Goal: Task Accomplishment & Management: Manage account settings

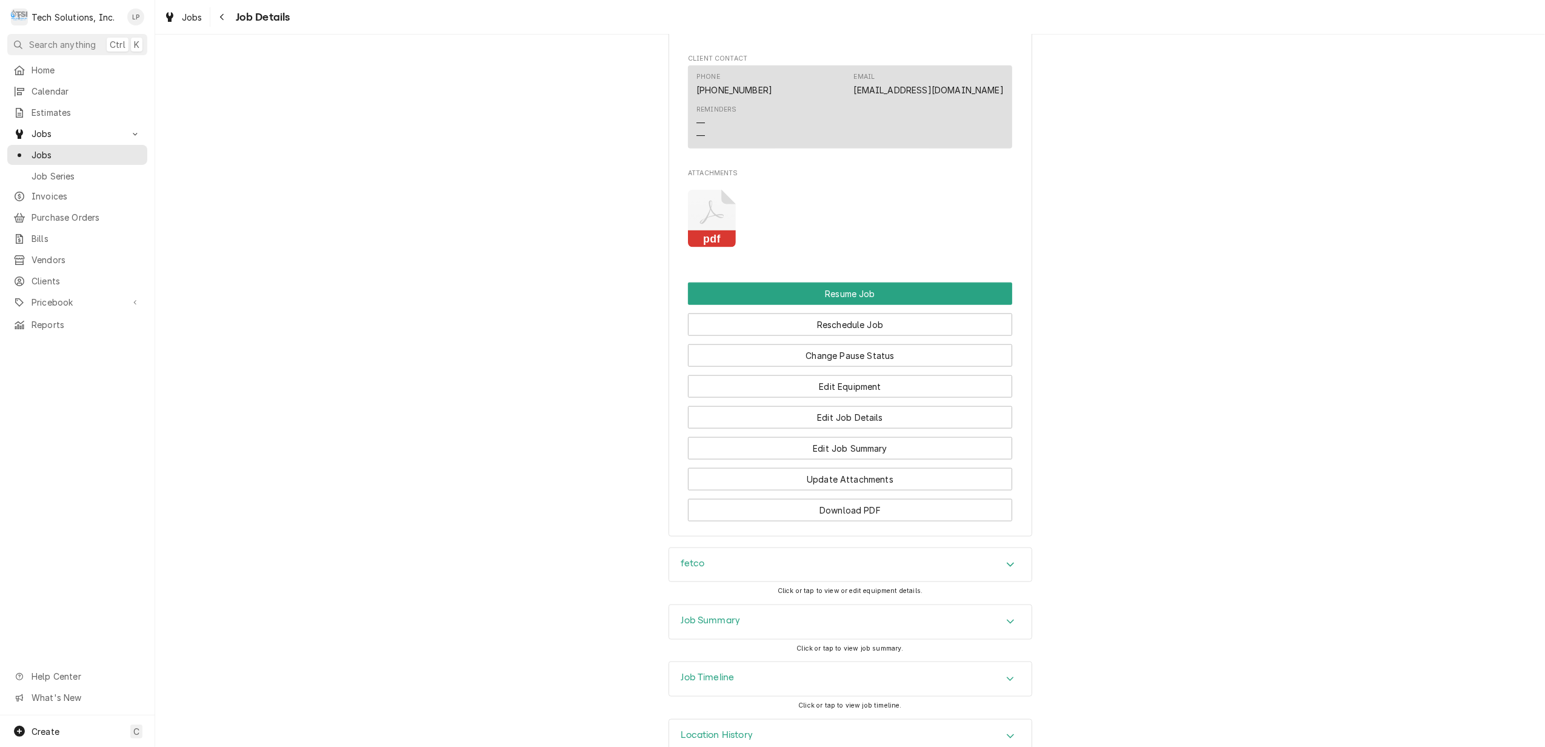
scroll to position [1344, 0]
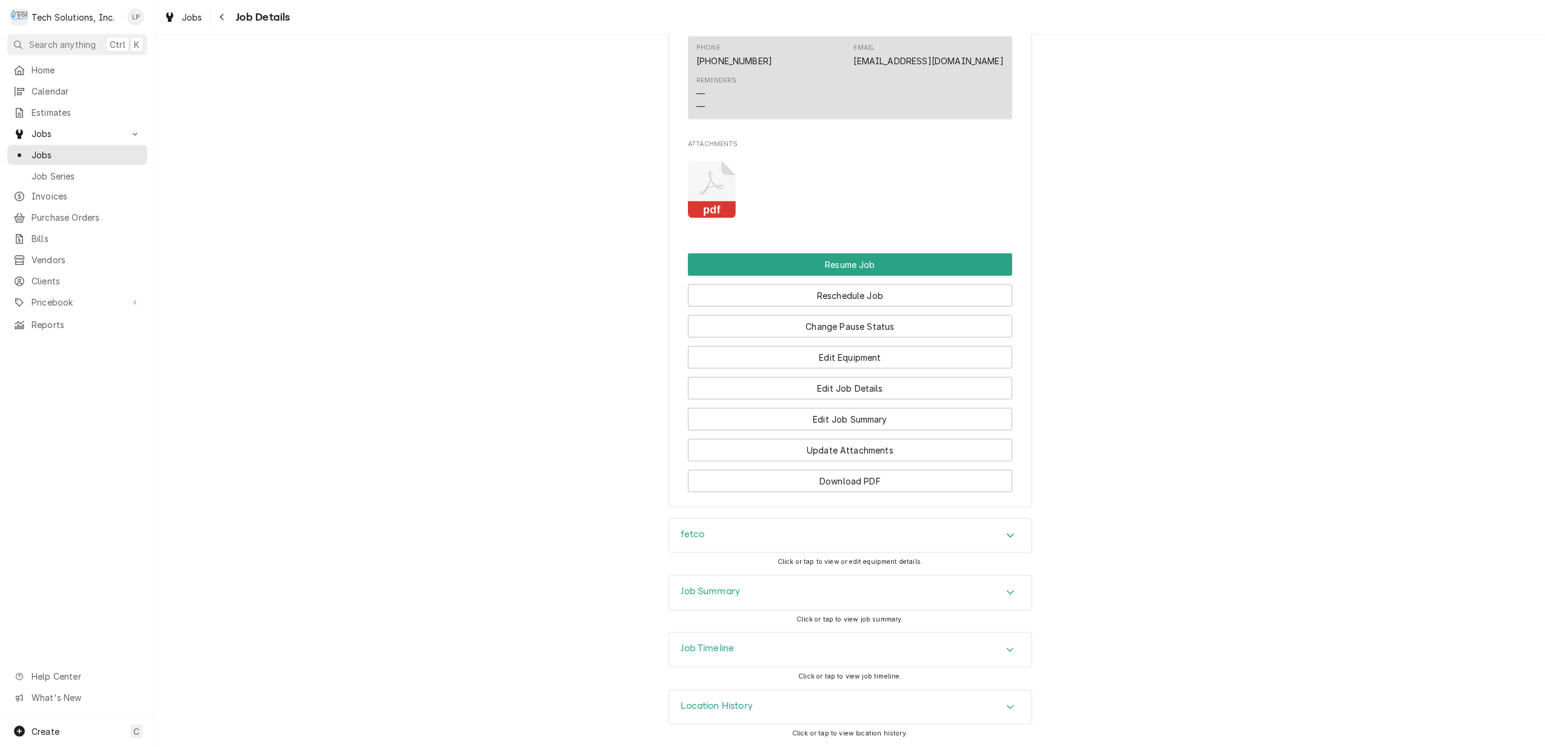
click at [1007, 705] on icon "Accordion Header" at bounding box center [1010, 707] width 7 height 4
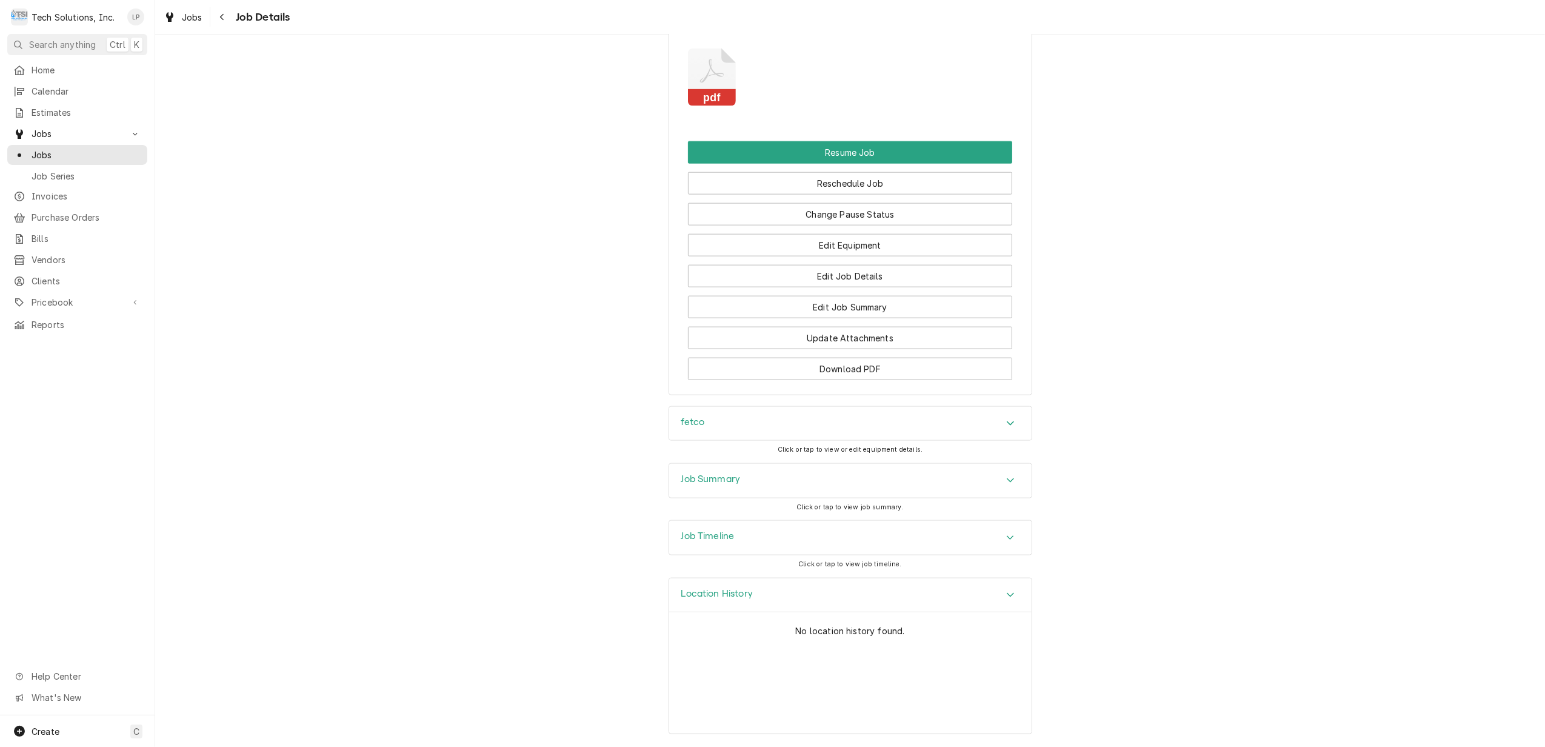
scroll to position [1456, 0]
click at [1002, 536] on div "Accordion Header" at bounding box center [1011, 538] width 18 height 15
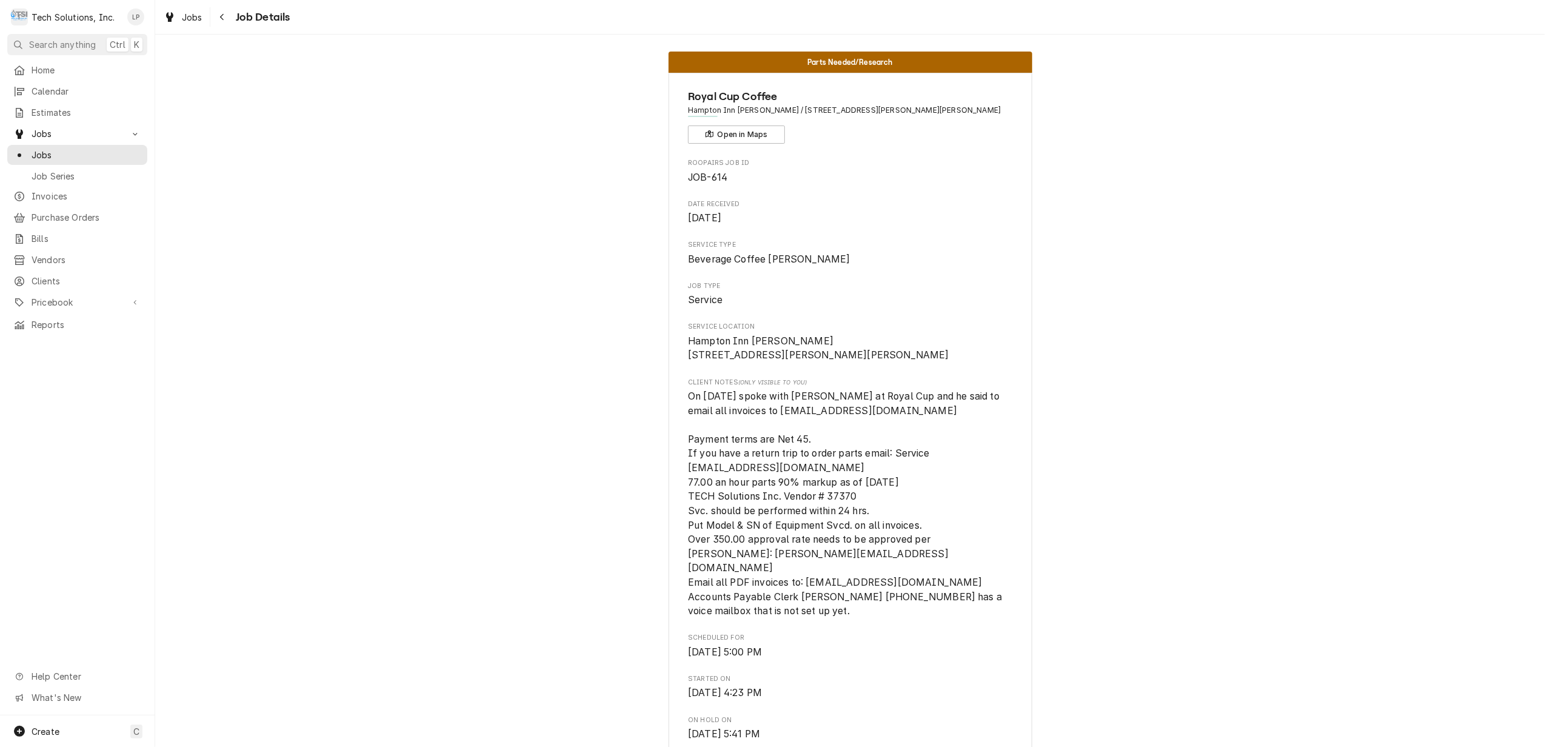
scroll to position [0, 0]
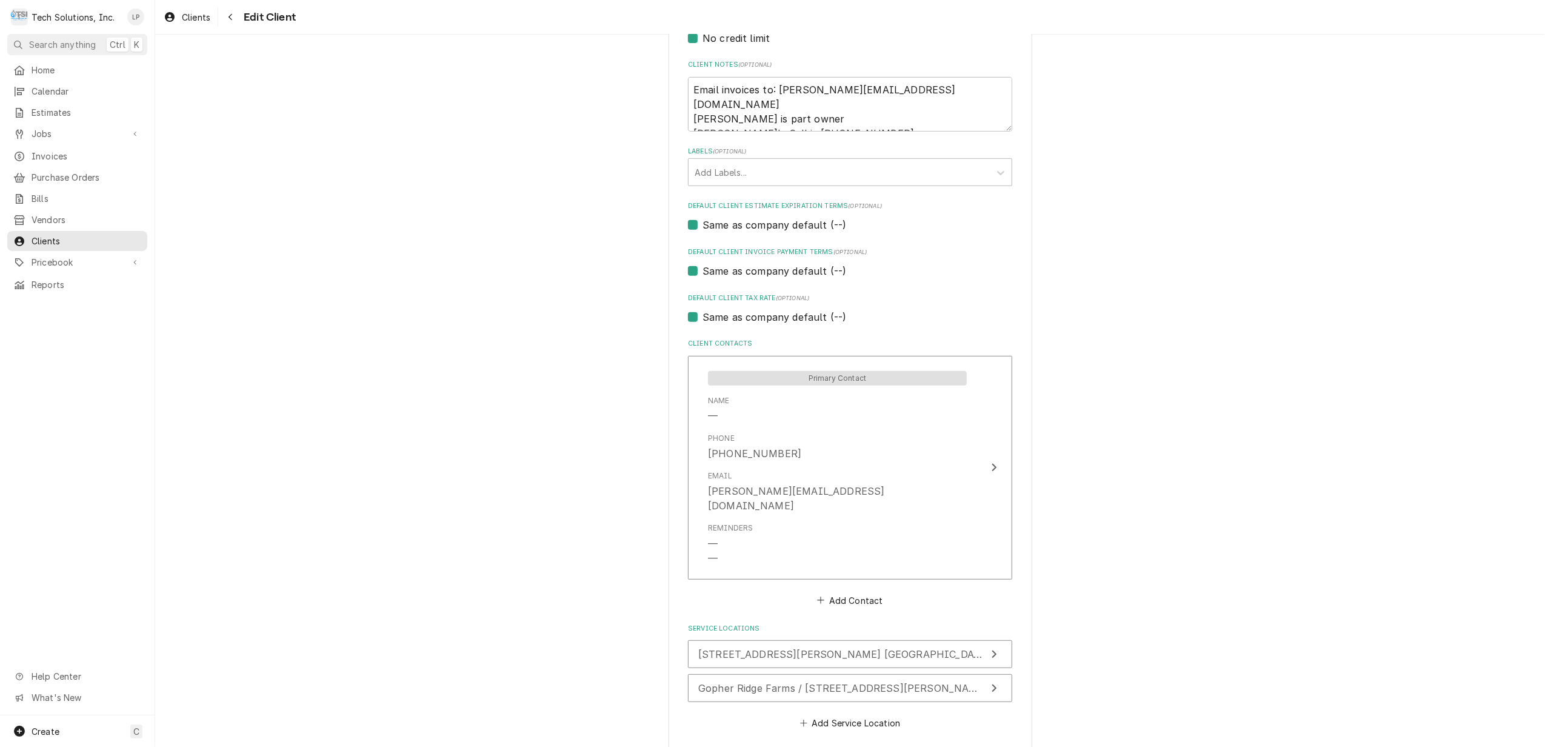
scroll to position [611, 0]
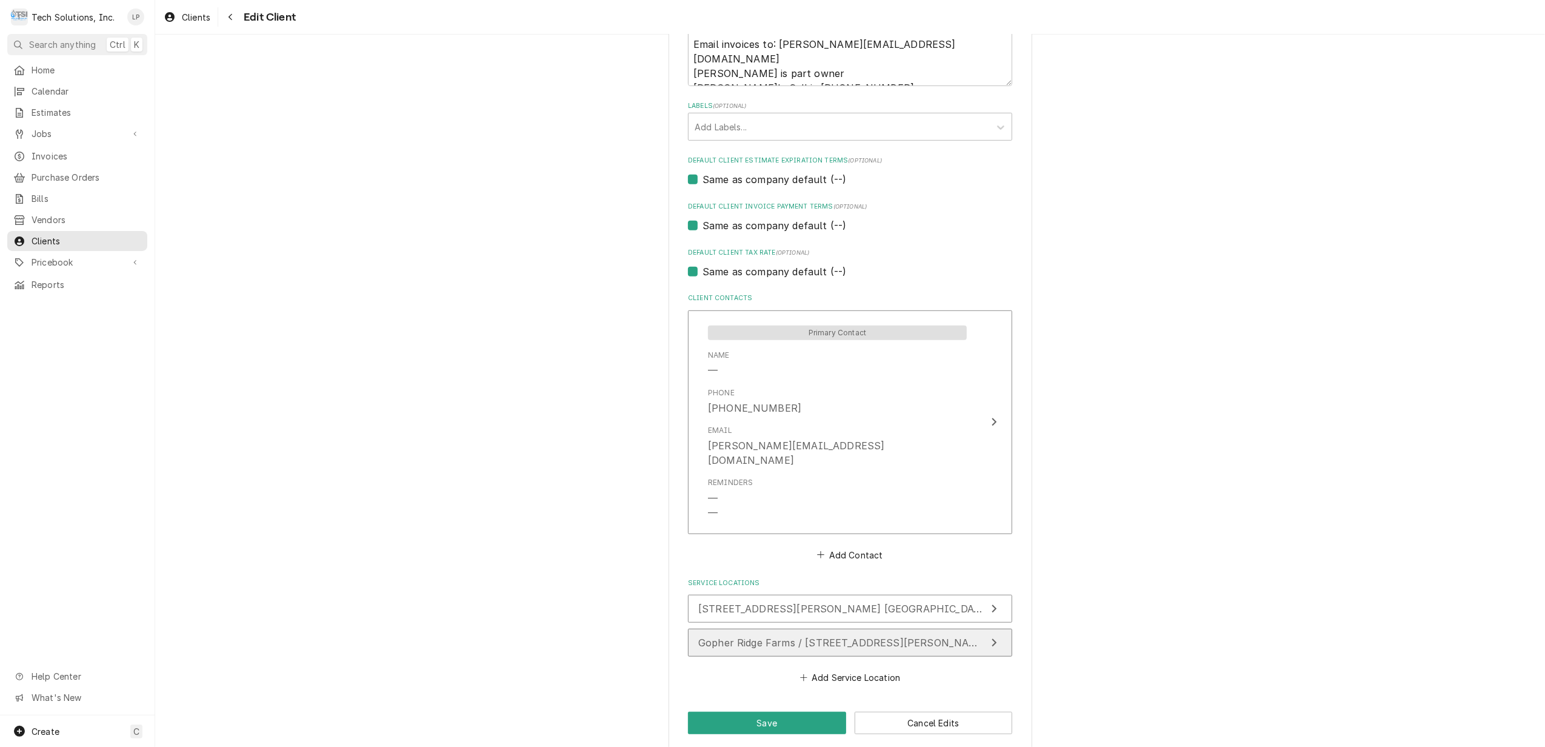
click at [961, 637] on span "Gopher Ridge Farms / 315 Combs Run Rd, Princeton, WV 24739" at bounding box center [843, 643] width 290 height 12
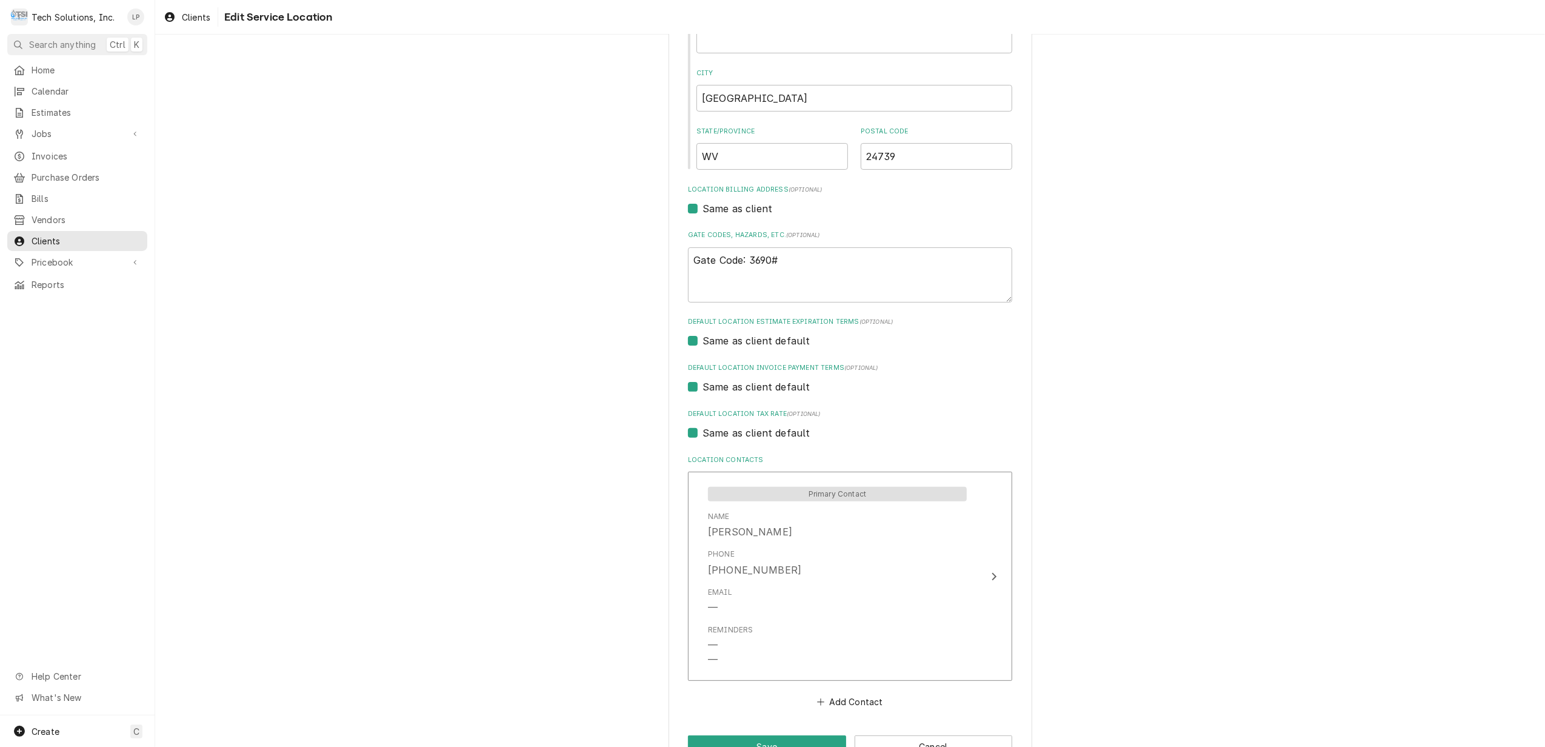
scroll to position [261, 0]
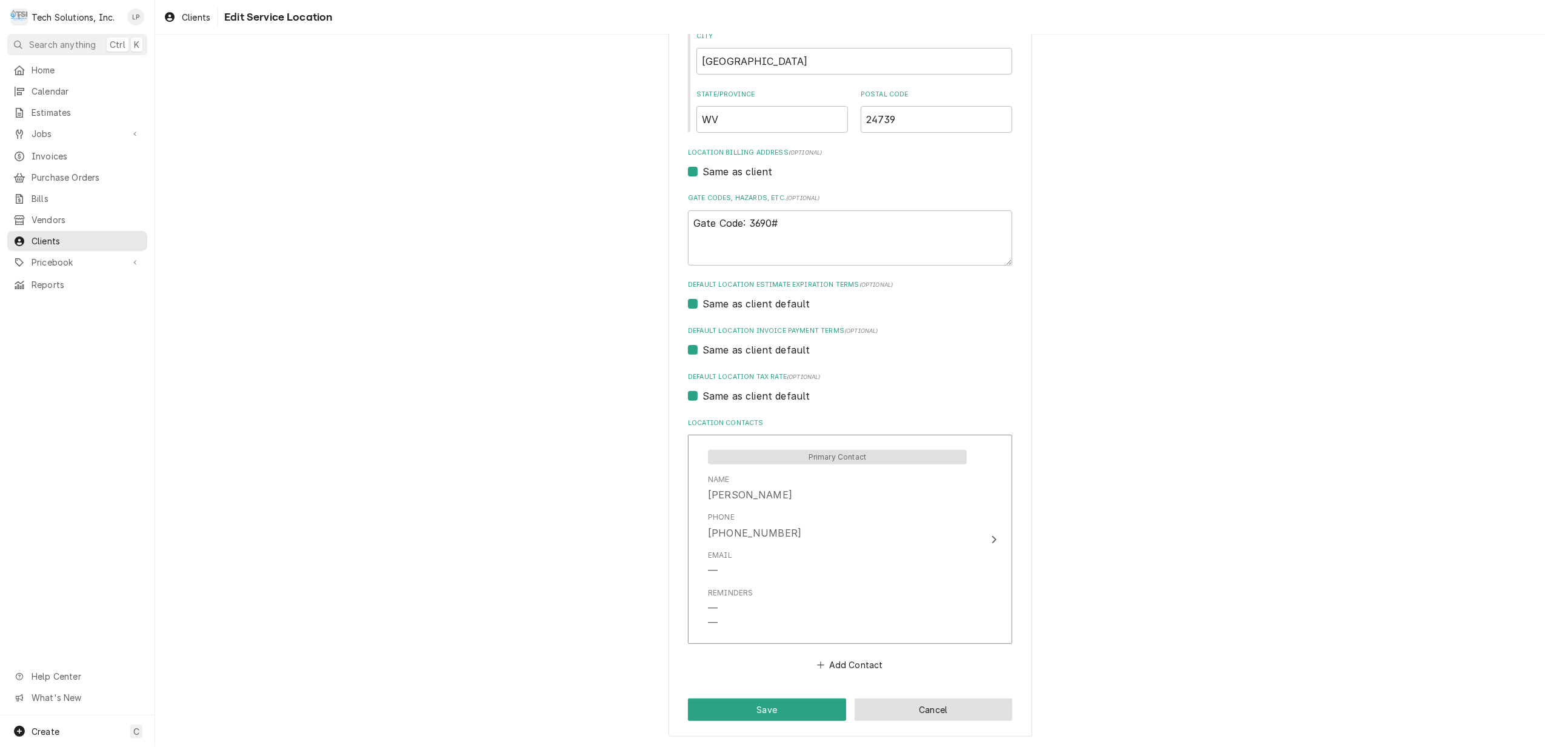
click at [946, 718] on button "Cancel" at bounding box center [934, 709] width 158 height 22
type textarea "x"
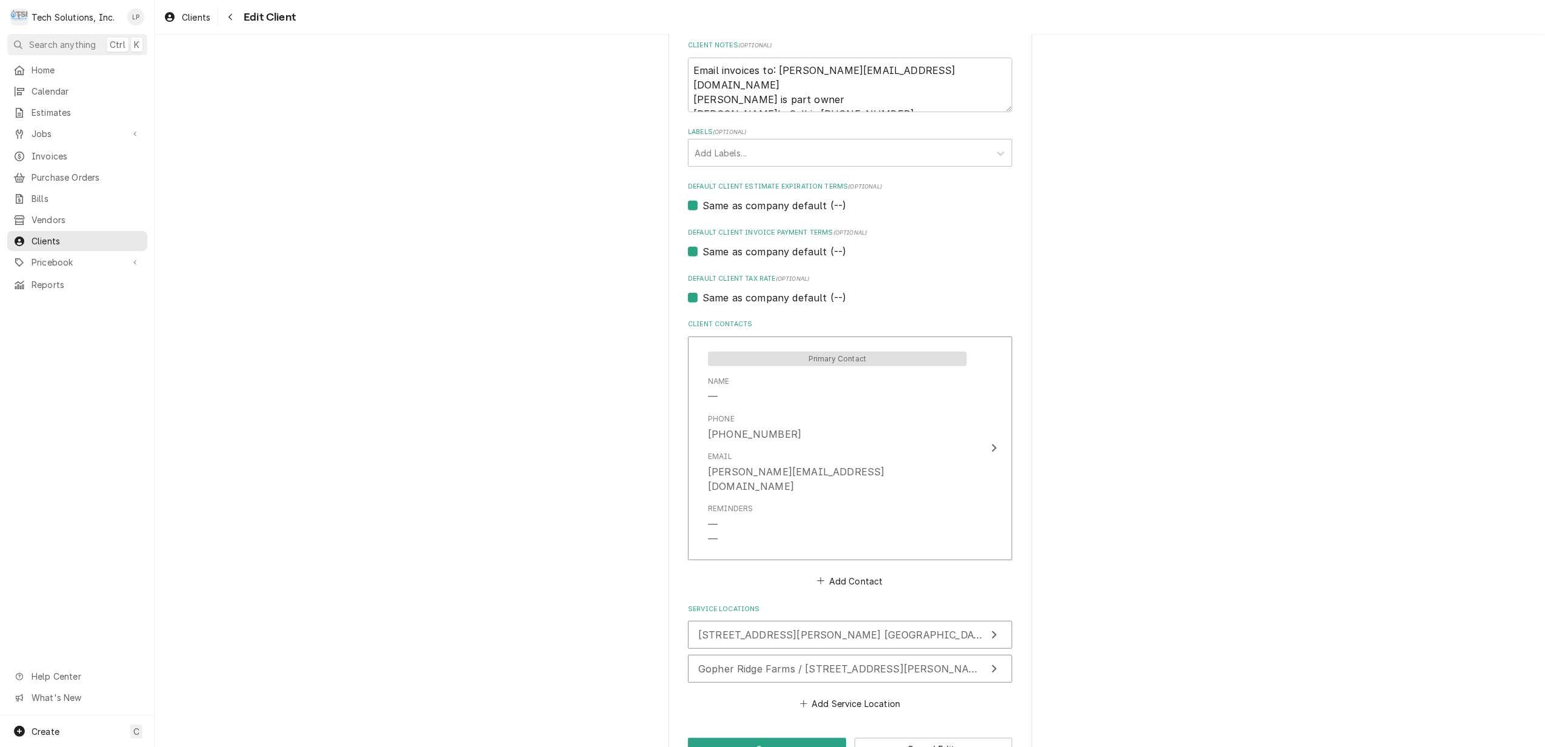
scroll to position [585, 0]
click at [980, 150] on div "Add Labels..." at bounding box center [839, 152] width 301 height 27
type input "Gate Code 3690#"
click at [959, 175] on div "Create "Gate Code 3690#"" at bounding box center [850, 179] width 323 height 19
type textarea "x"
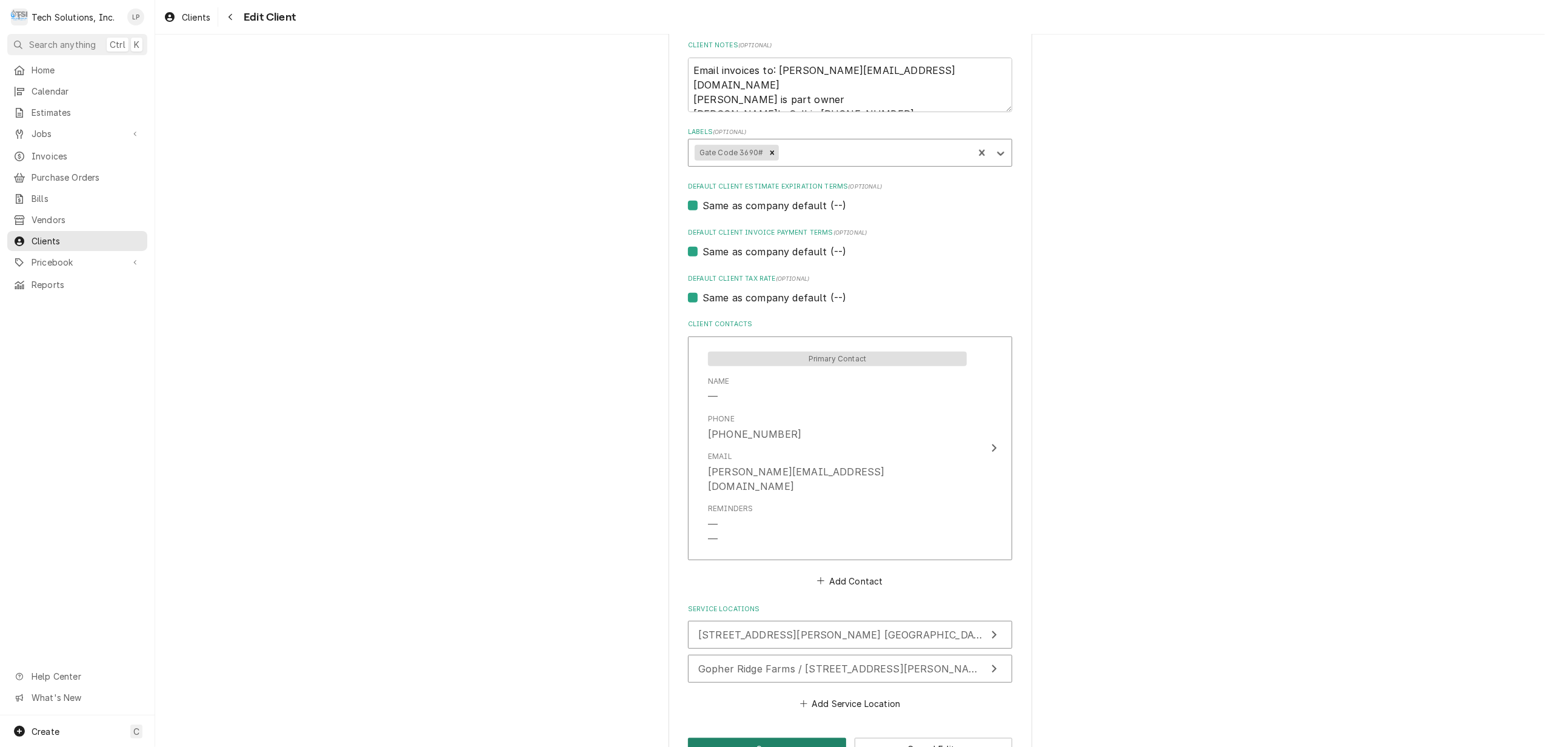
click at [781, 738] on button "Save" at bounding box center [767, 749] width 158 height 22
type textarea "x"
